Goal: Check status: Check status

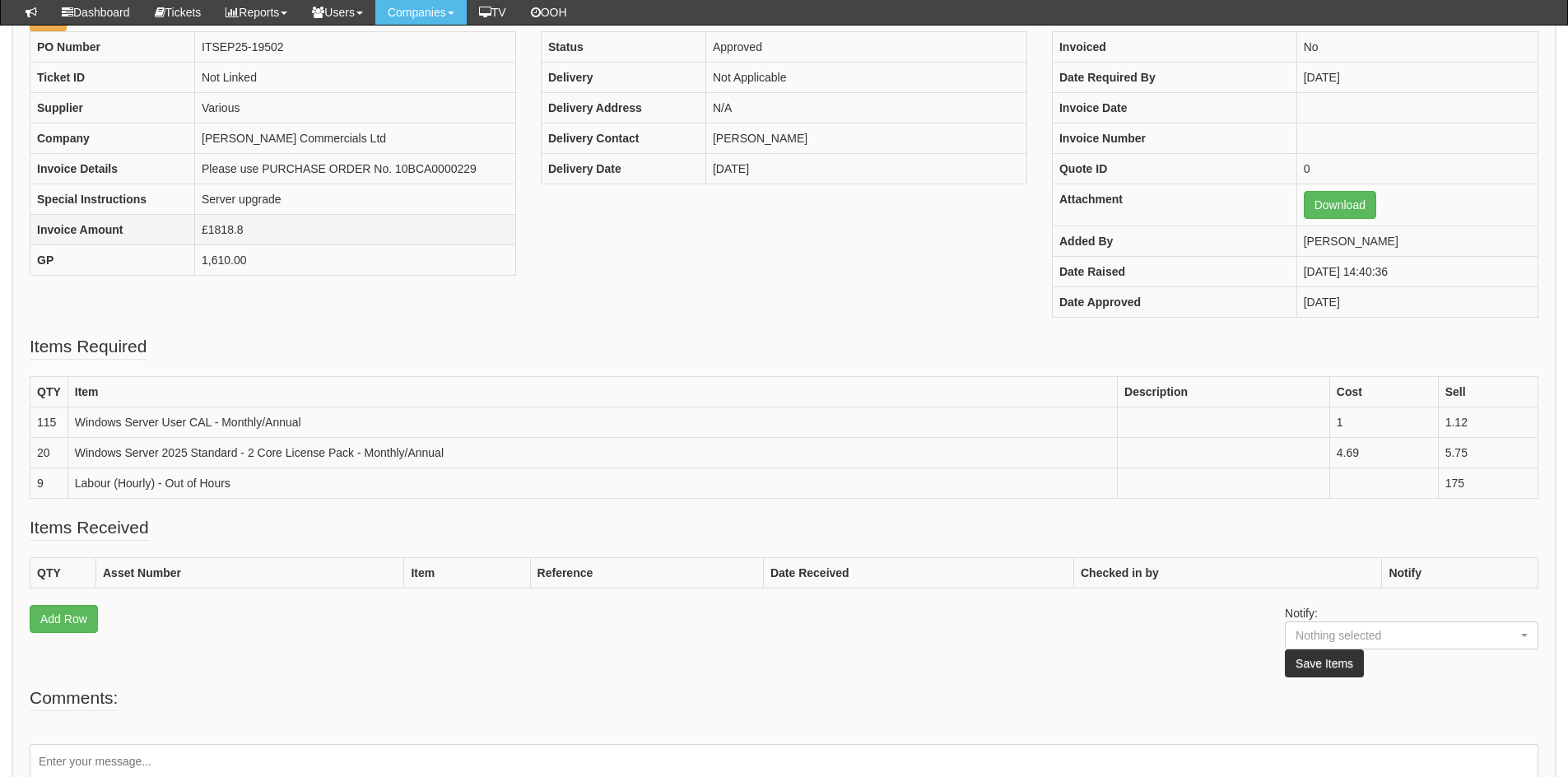
scroll to position [203, 0]
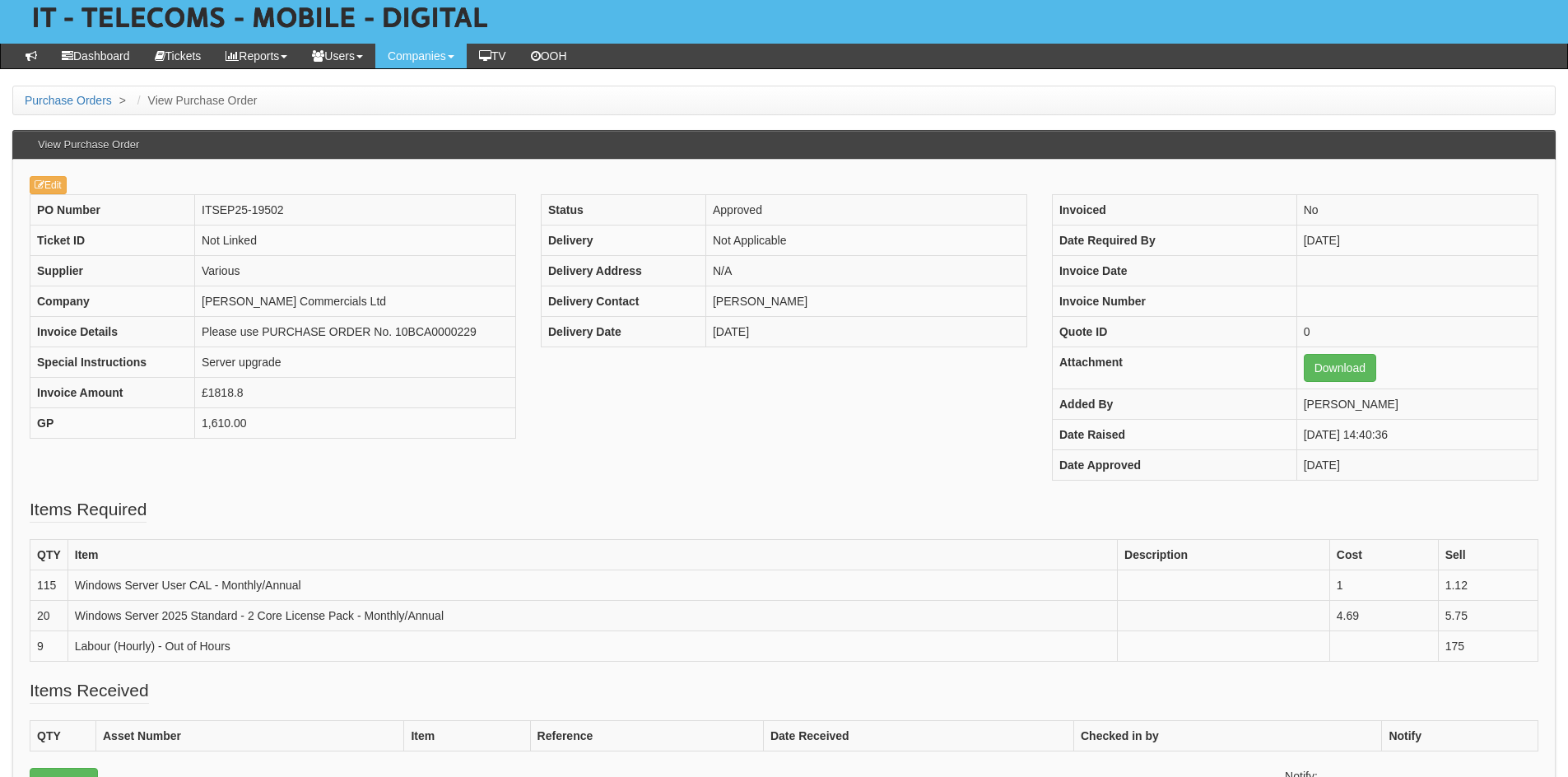
scroll to position [85, 0]
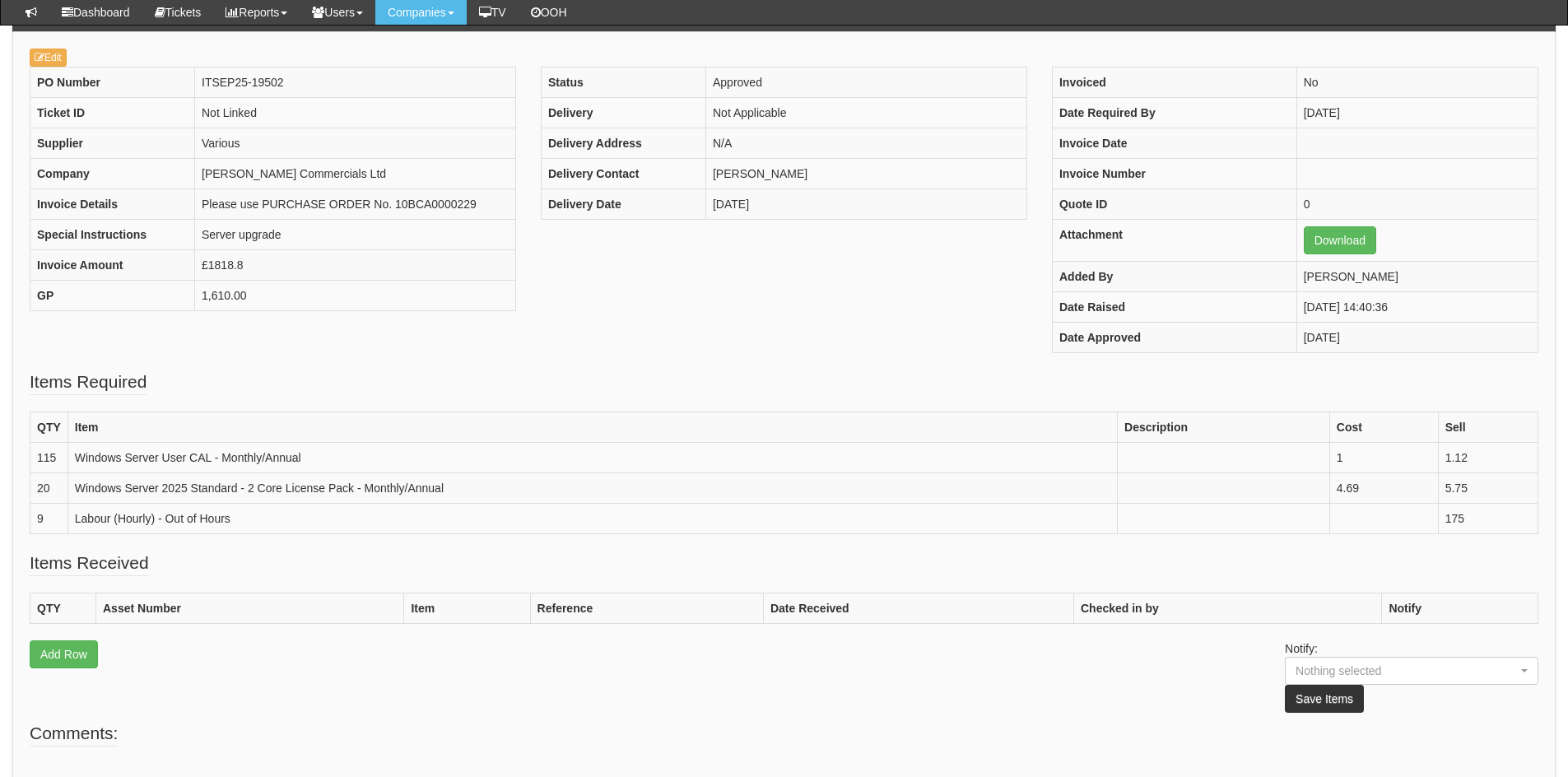
scroll to position [174, 0]
